Goal: Use online tool/utility: Utilize a website feature to perform a specific function

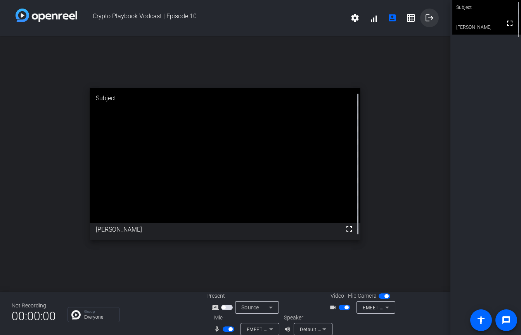
click at [431, 17] on mat-icon "logout" at bounding box center [429, 17] width 9 height 9
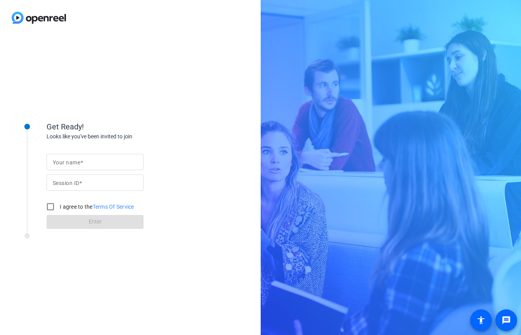
click at [134, 111] on div "Get Ready! Looks like you've been invited to join Your name Session ID I agree …" at bounding box center [124, 167] width 155 height 121
click at [70, 162] on mat-label "Your name" at bounding box center [67, 162] width 28 height 6
click at [70, 162] on input "Your name" at bounding box center [95, 161] width 85 height 9
type input "[PERSON_NAME]"
click at [52, 206] on input "I agree to the Terms Of Service" at bounding box center [51, 207] width 16 height 16
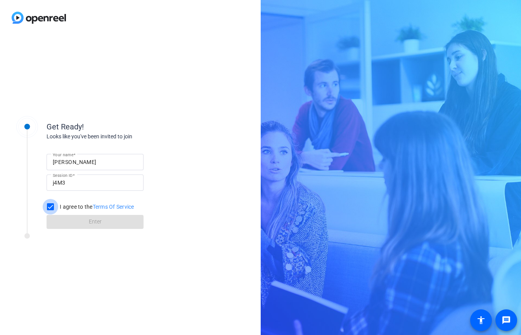
checkbox input "true"
click at [66, 215] on span at bounding box center [95, 221] width 97 height 19
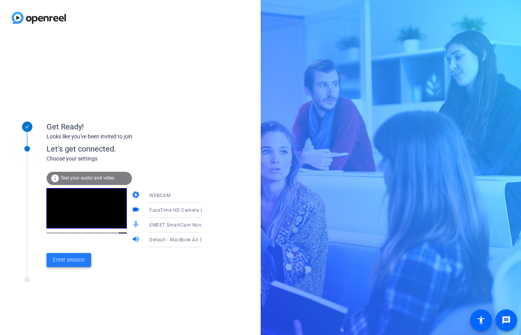
click at [76, 262] on span "Enter session" at bounding box center [69, 259] width 32 height 8
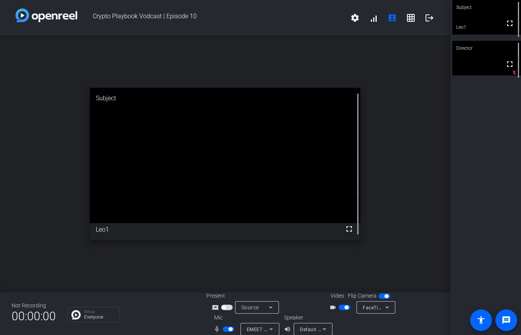
click at [223, 307] on span "button" at bounding box center [224, 307] width 4 height 4
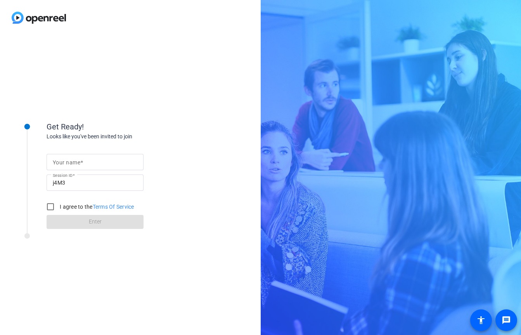
click at [75, 162] on mat-label "Your name" at bounding box center [67, 162] width 28 height 6
click at [75, 162] on input "Your name" at bounding box center [95, 161] width 85 height 9
type input "[PERSON_NAME]"
click at [49, 212] on input "I agree to the Terms Of Service" at bounding box center [51, 207] width 16 height 16
checkbox input "true"
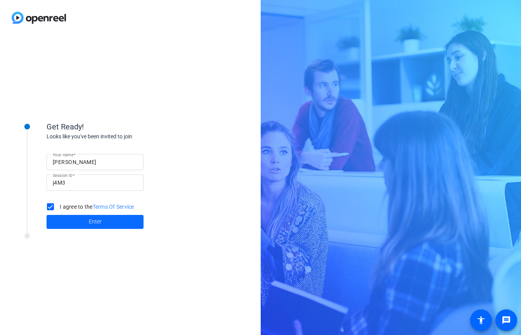
click at [73, 215] on span at bounding box center [95, 221] width 97 height 19
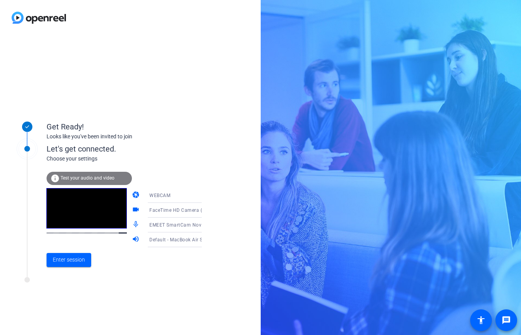
click at [172, 209] on span "FaceTime HD Camera (5B00:3AA6)" at bounding box center [189, 209] width 80 height 6
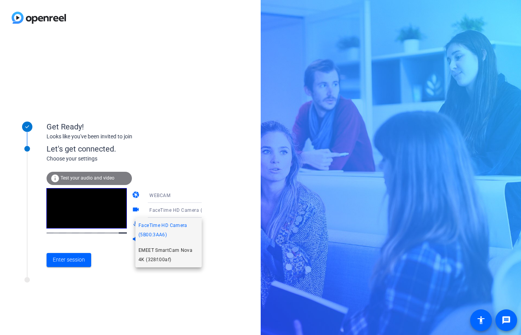
click at [166, 250] on span "EMEET SmartCam Nova 4K (328f:00af)" at bounding box center [169, 254] width 60 height 19
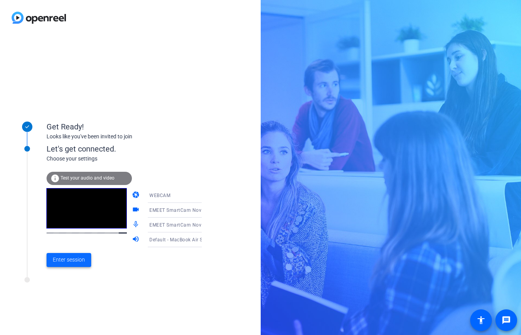
click at [78, 261] on span "Enter session" at bounding box center [69, 259] width 32 height 8
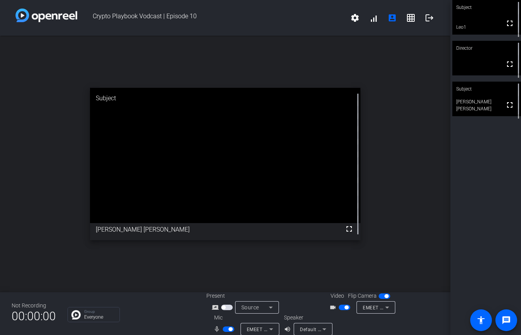
click at [379, 190] on div "open_in_new Subject fullscreen Jeff John Roberts" at bounding box center [225, 164] width 451 height 256
